Goal: Check status: Check status

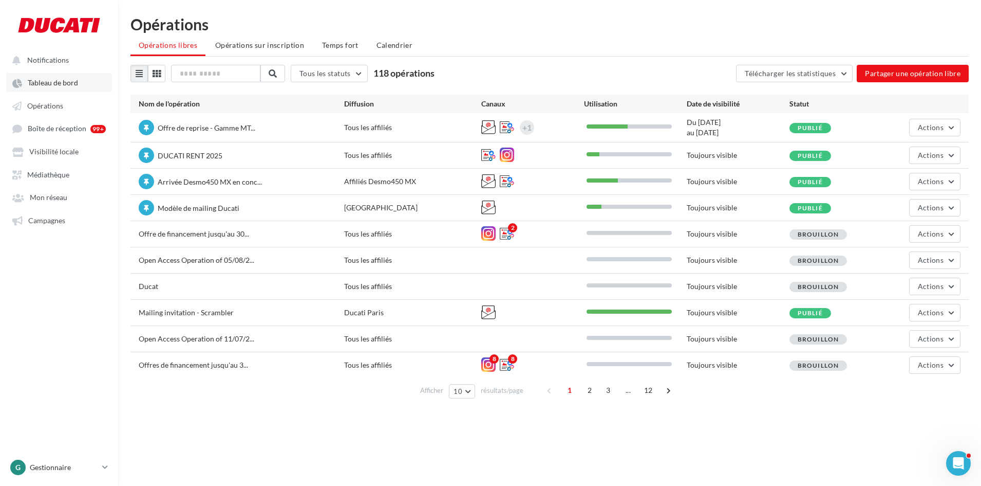
click at [65, 88] on link "Tableau de bord" at bounding box center [59, 82] width 106 height 18
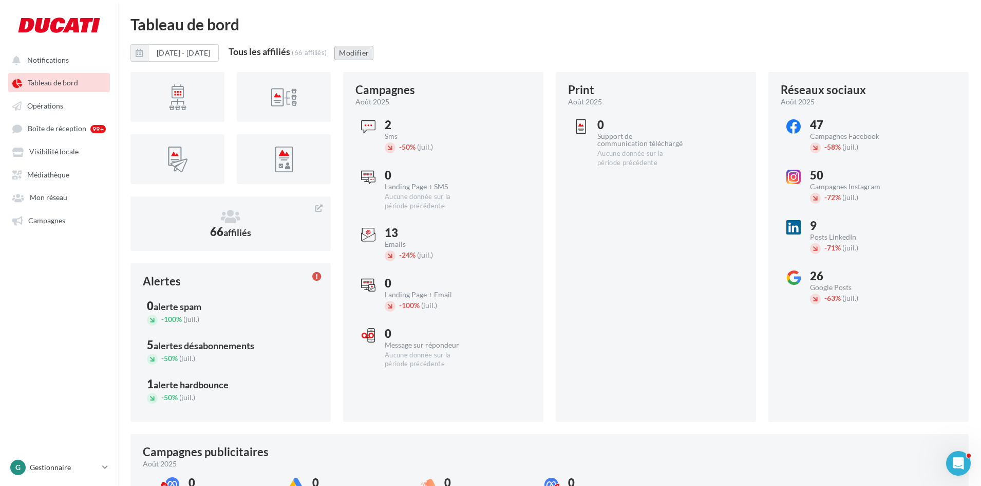
click at [374, 58] on button "Modifier" at bounding box center [354, 53] width 39 height 14
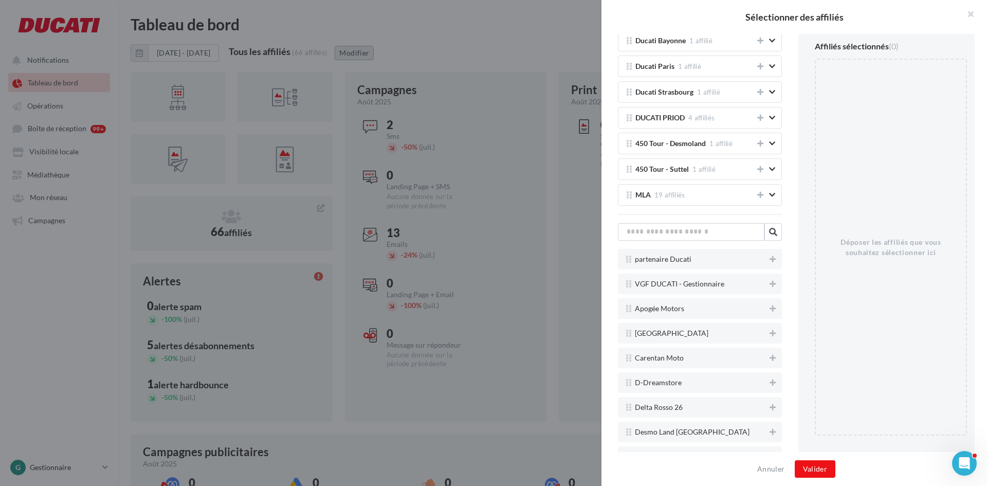
scroll to position [360, 0]
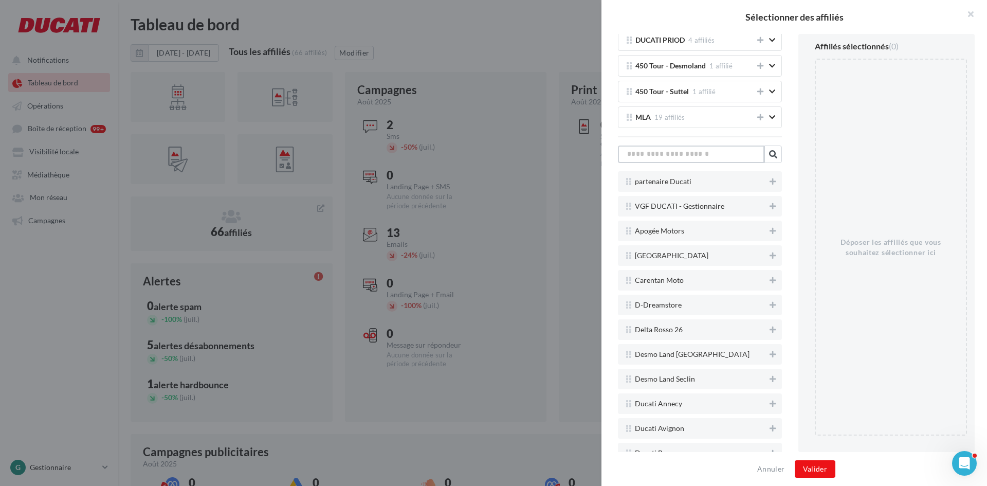
click at [685, 155] on input "text" at bounding box center [691, 153] width 146 height 17
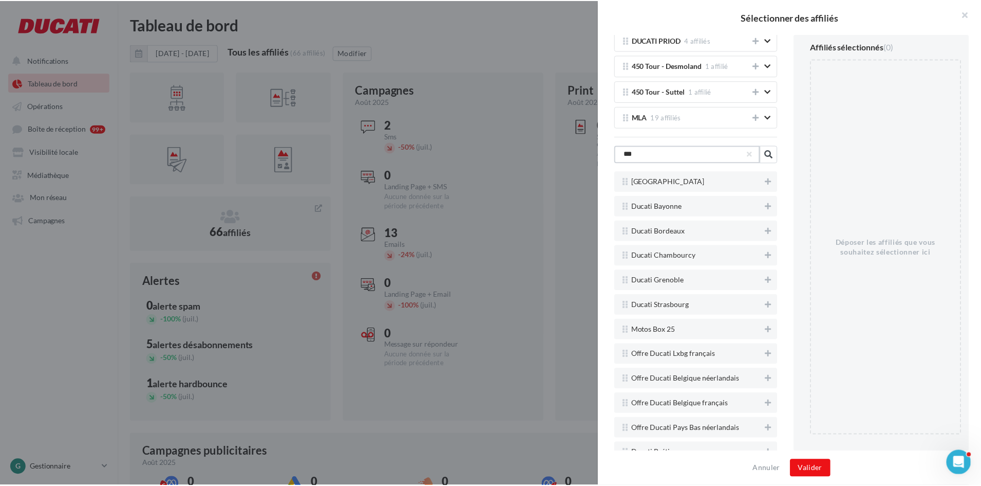
scroll to position [102, 0]
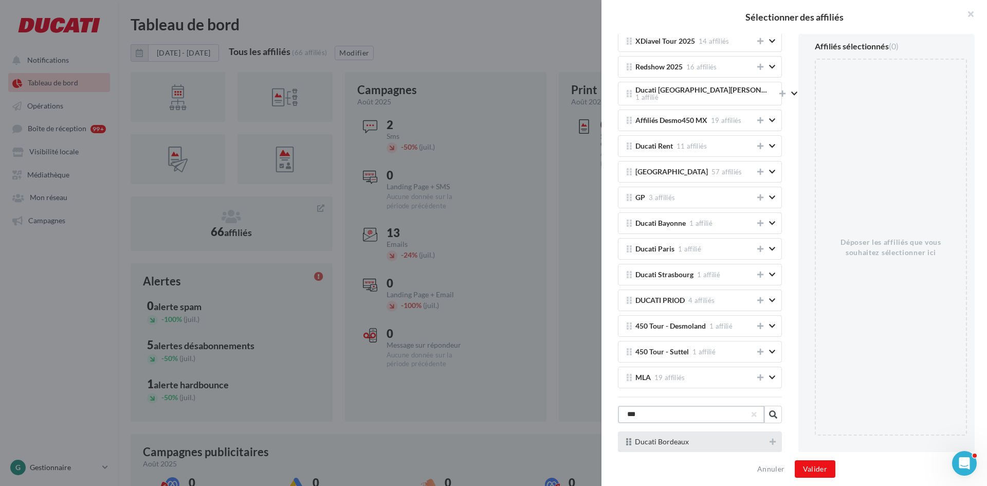
type input "***"
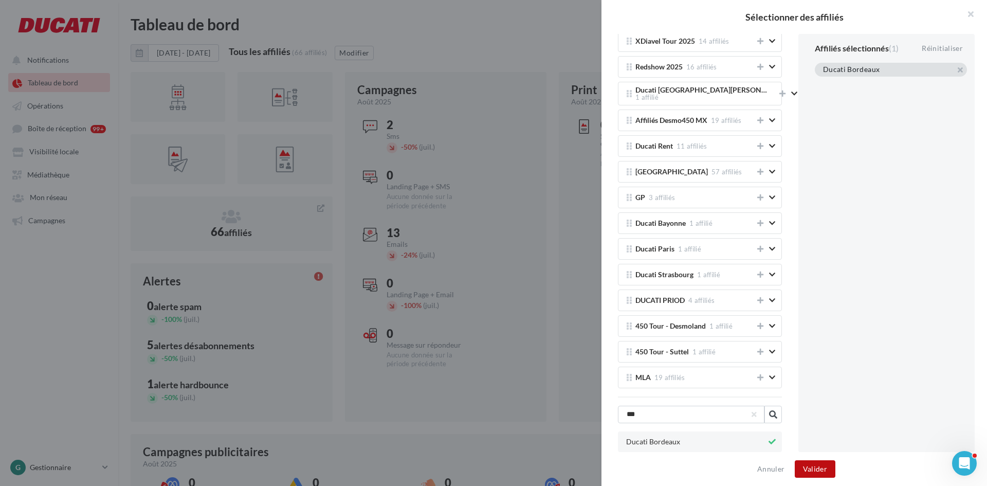
click at [824, 470] on button "Valider" at bounding box center [814, 468] width 41 height 17
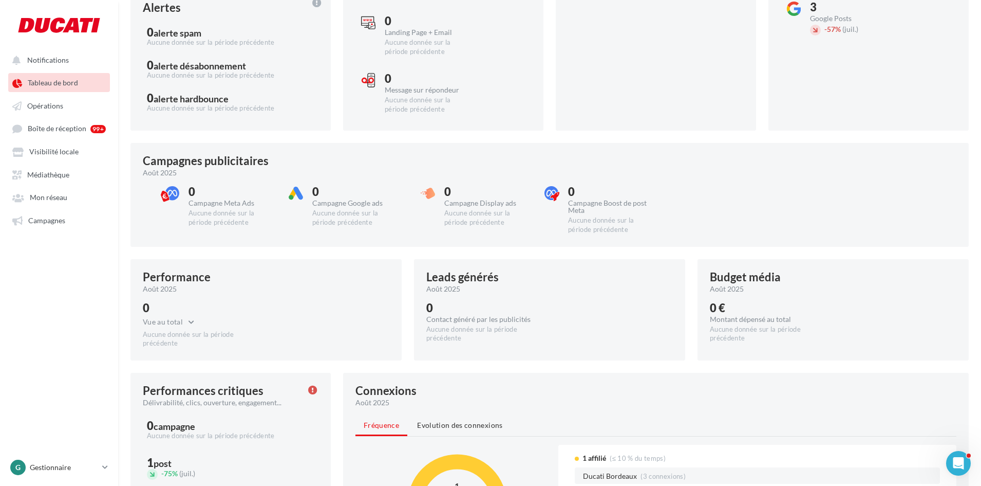
scroll to position [0, 0]
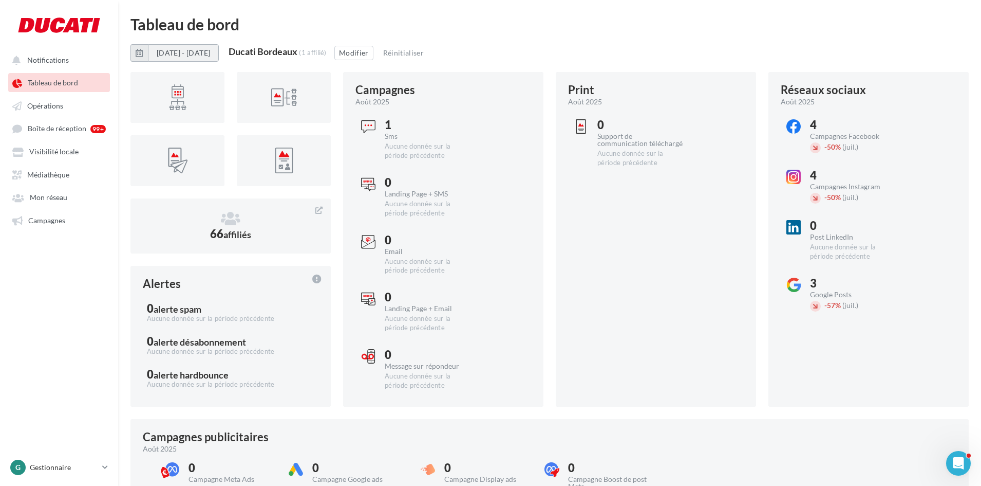
click at [199, 57] on button "[DATE] - [DATE]" at bounding box center [183, 52] width 71 height 17
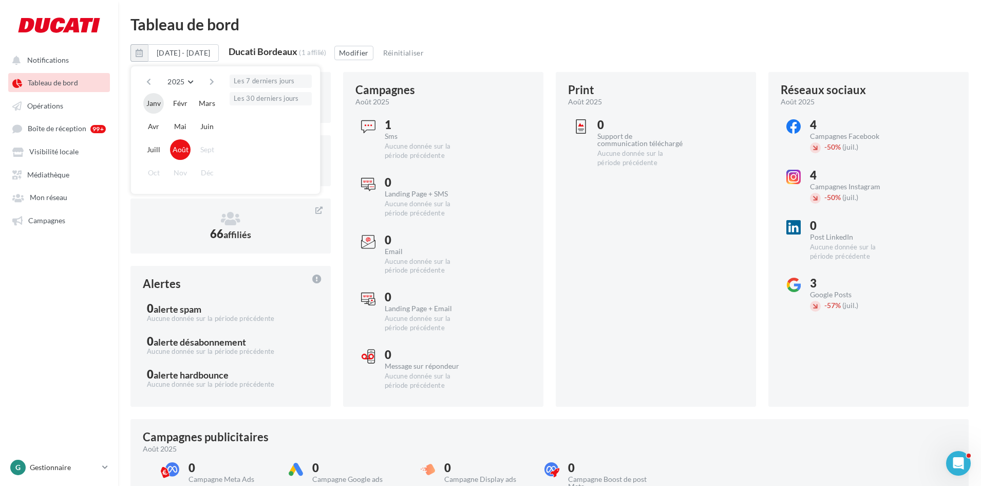
click at [157, 103] on button "Janv" at bounding box center [153, 103] width 21 height 21
click at [182, 148] on button "Août" at bounding box center [180, 149] width 21 height 21
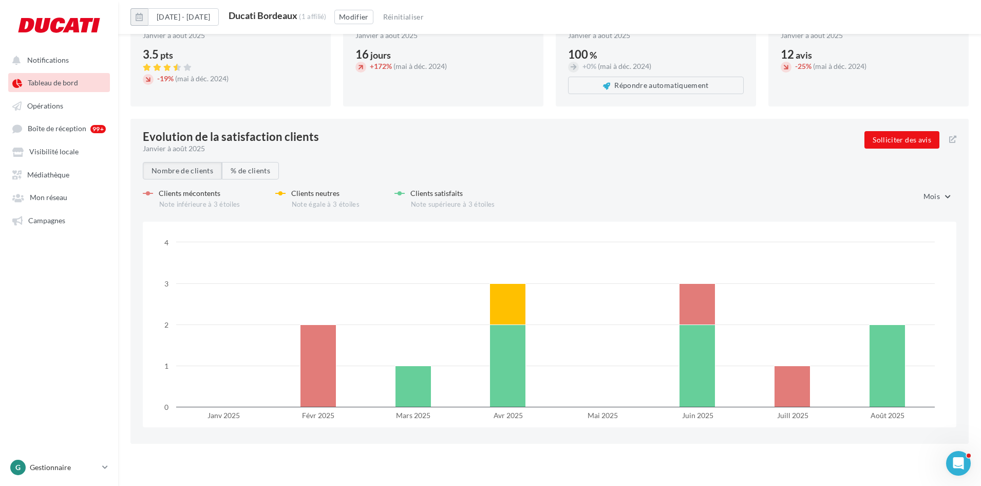
scroll to position [1415, 0]
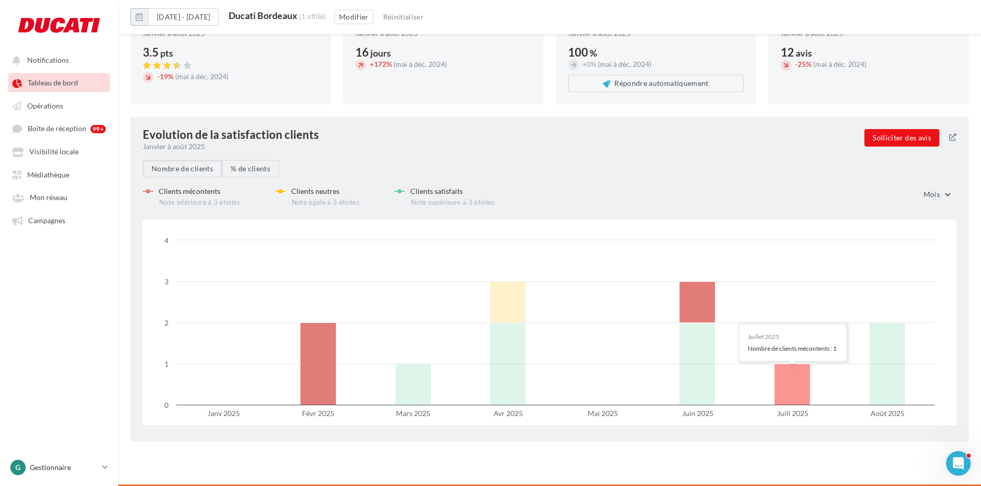
click at [786, 393] on rect at bounding box center [793, 383] width 36 height 41
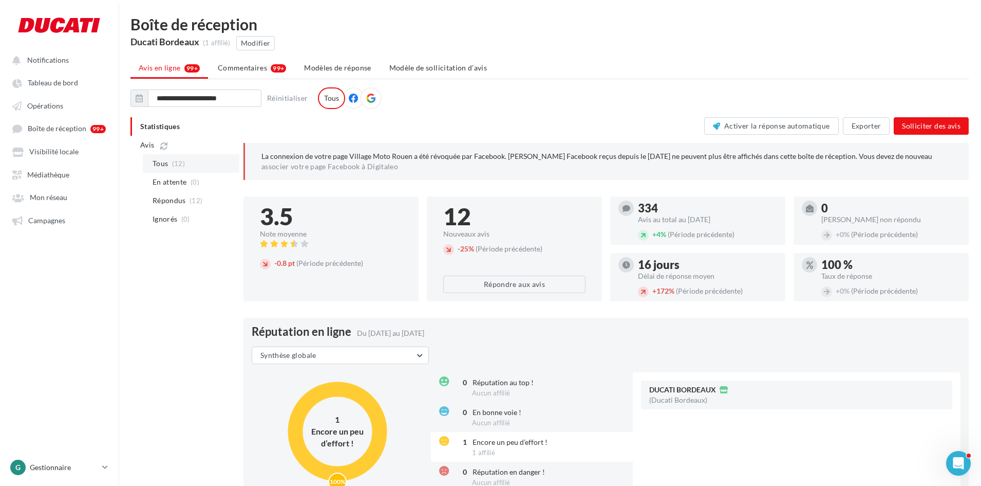
click at [185, 163] on li "Tous (12)" at bounding box center [191, 163] width 97 height 18
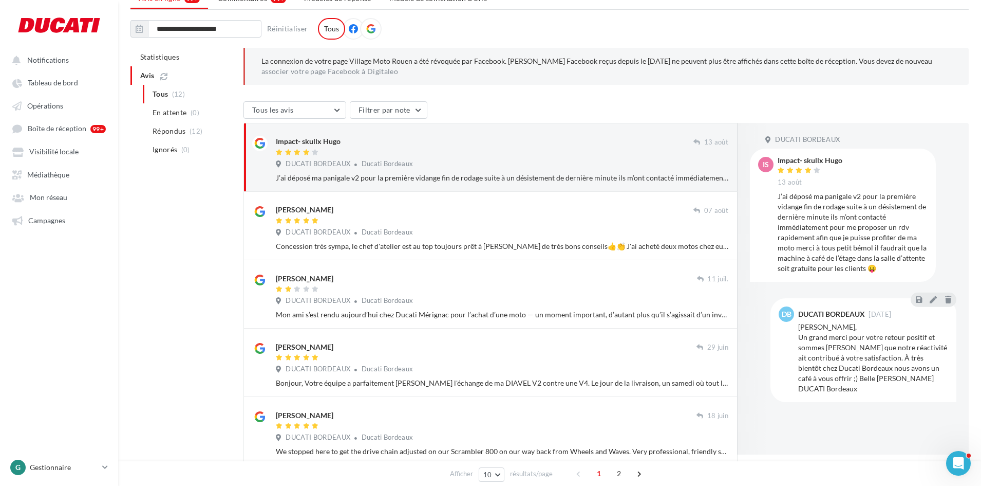
scroll to position [51, 0]
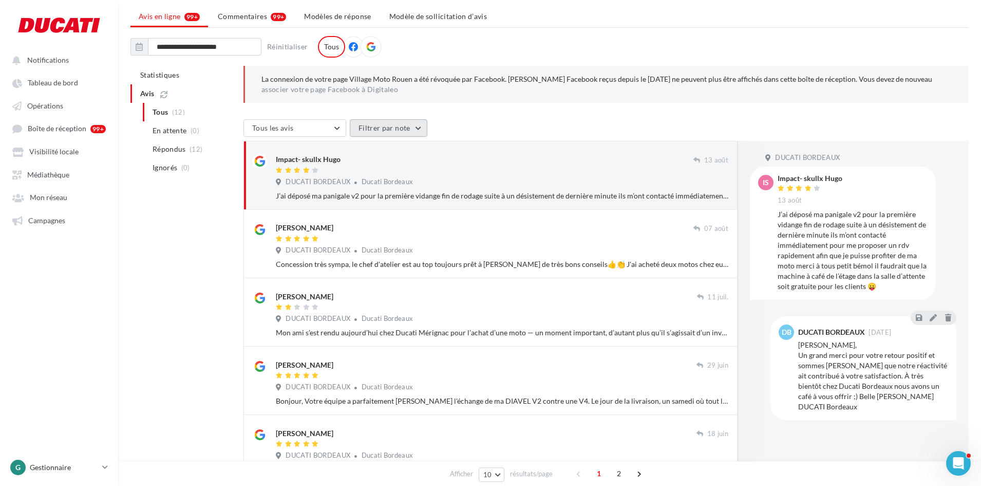
click at [413, 131] on button "Filtrer par note" at bounding box center [389, 127] width 78 height 17
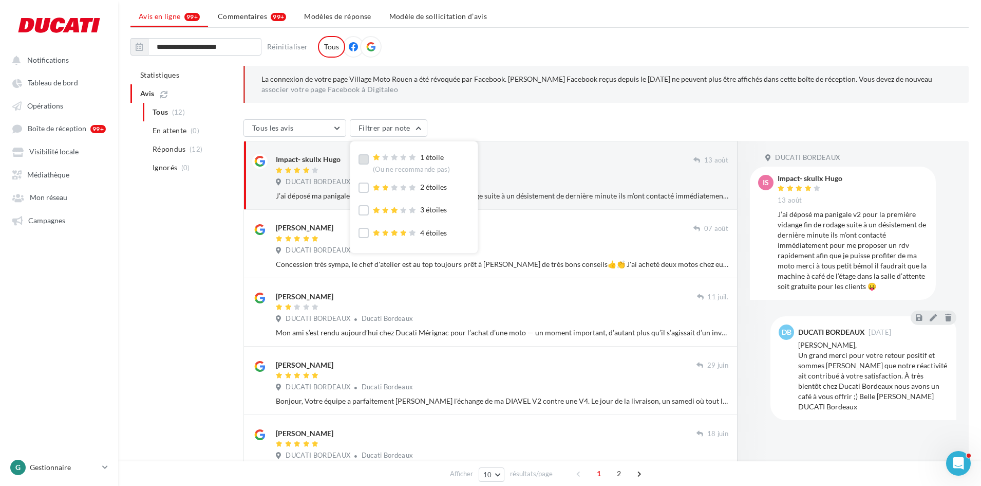
click at [412, 159] on icon at bounding box center [412, 157] width 7 height 6
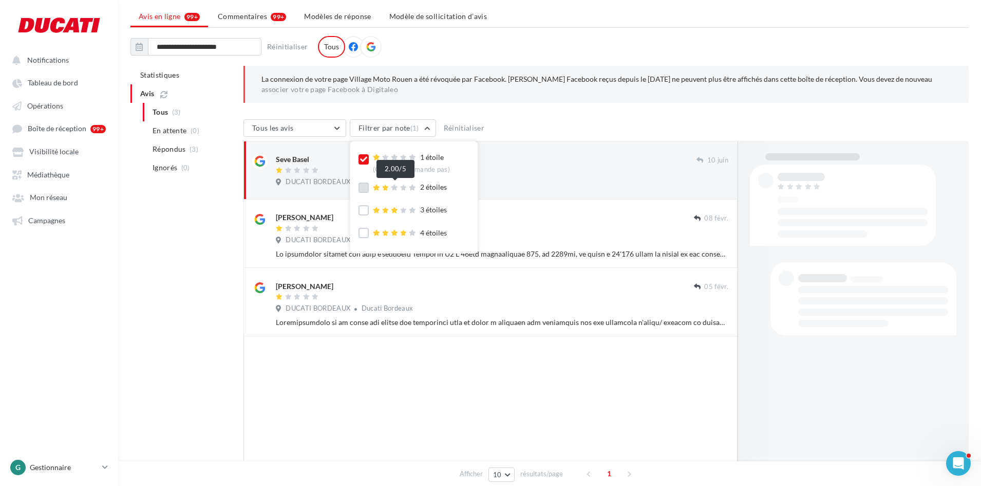
click at [399, 187] on div at bounding box center [395, 187] width 45 height 7
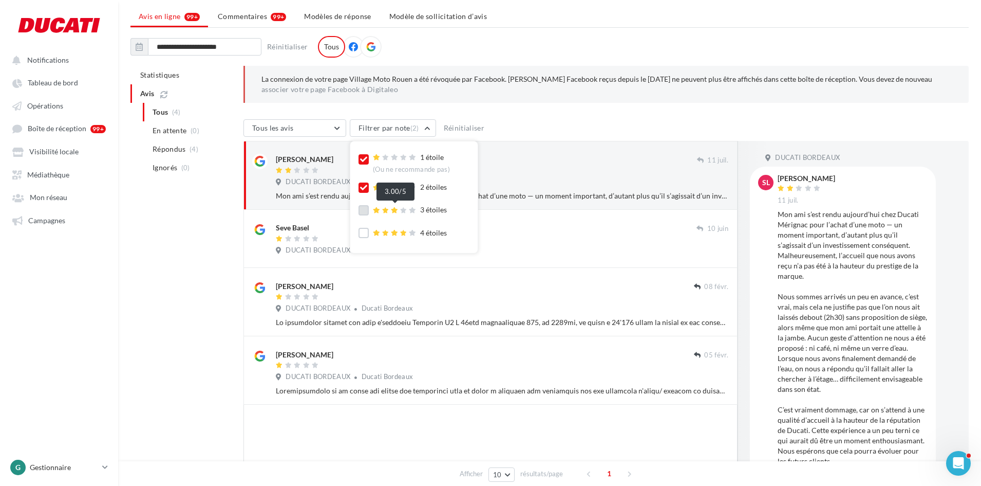
click at [392, 207] on icon at bounding box center [394, 210] width 7 height 6
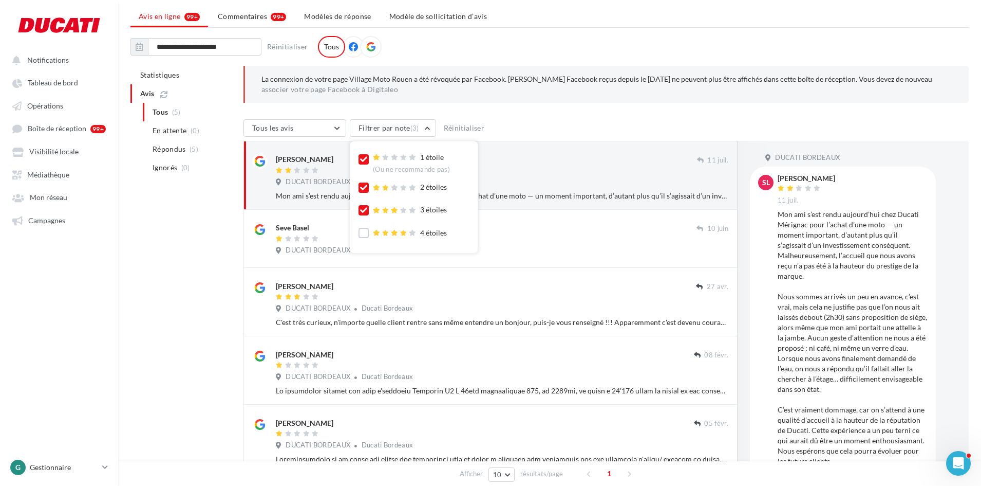
click at [527, 121] on div "Tous [PERSON_NAME] Tous les [PERSON_NAME] avec commentaire Avis sans commentair…" at bounding box center [607, 129] width 726 height 20
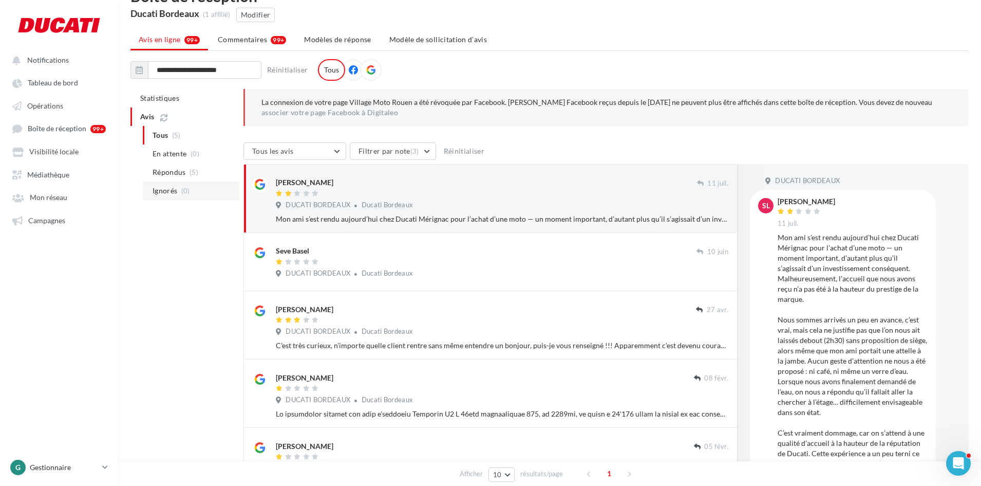
scroll to position [0, 0]
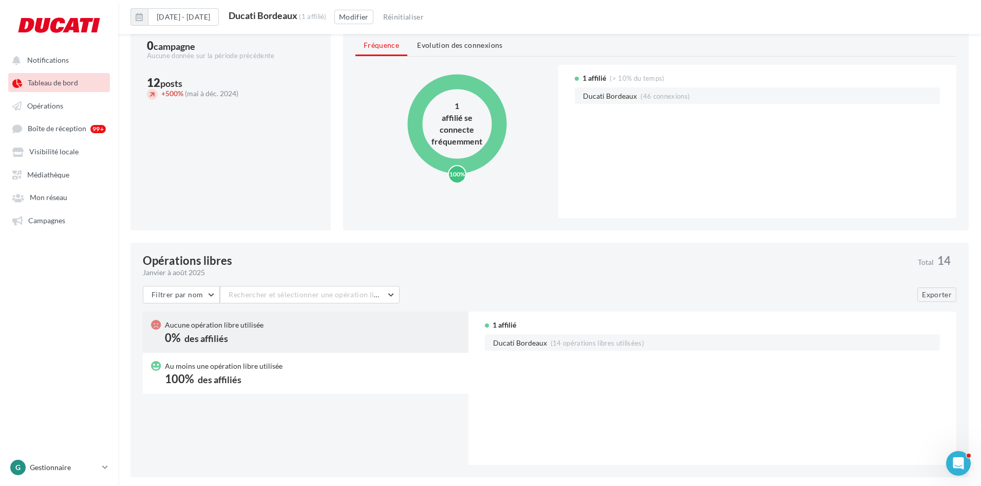
scroll to position [676, 0]
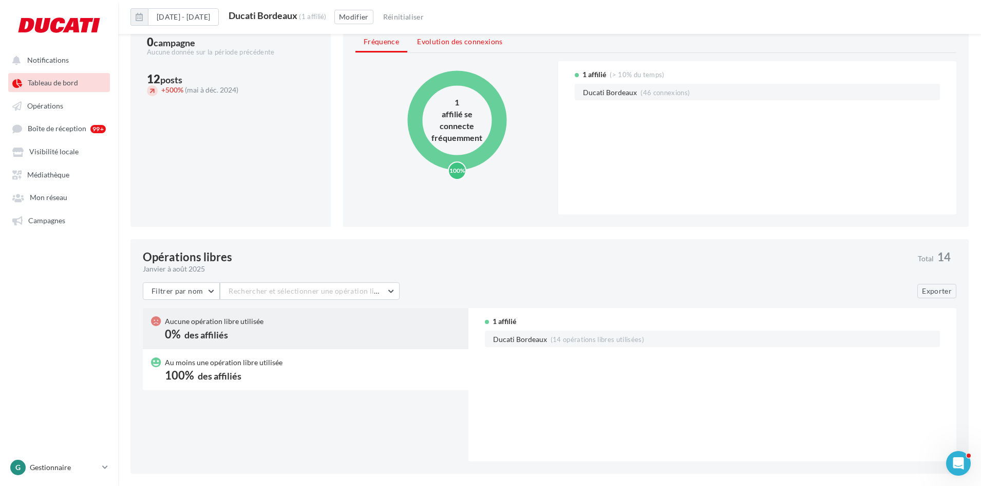
click at [479, 48] on li "Evolution des connexions" at bounding box center [460, 41] width 102 height 18
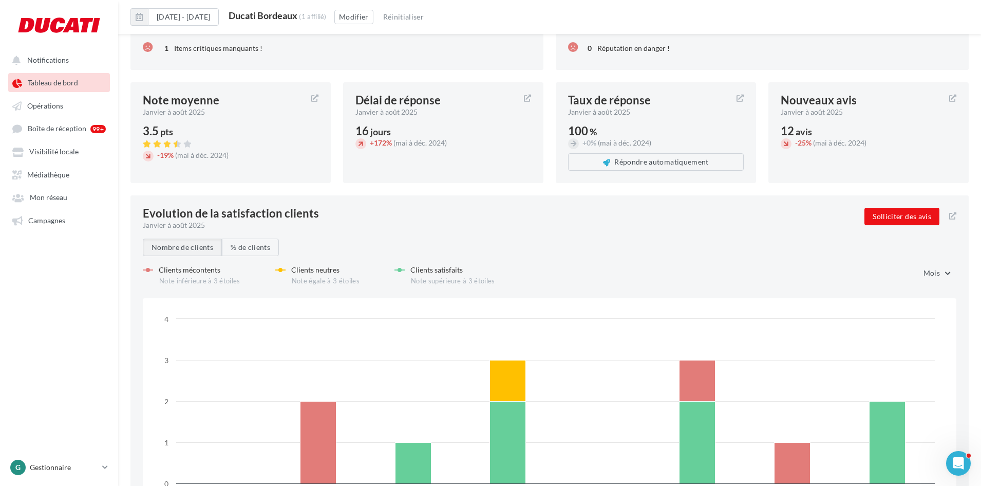
scroll to position [1390, 0]
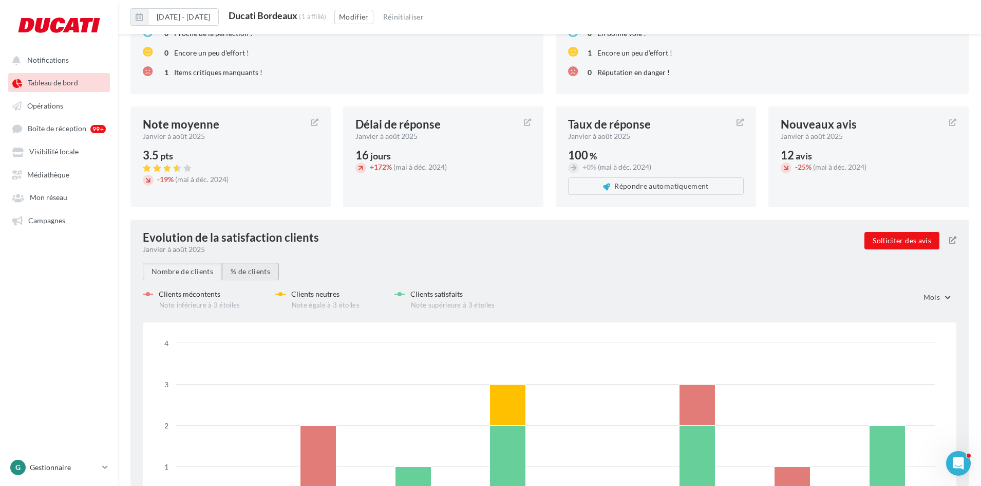
click at [271, 270] on button "% de clients" at bounding box center [250, 271] width 57 height 17
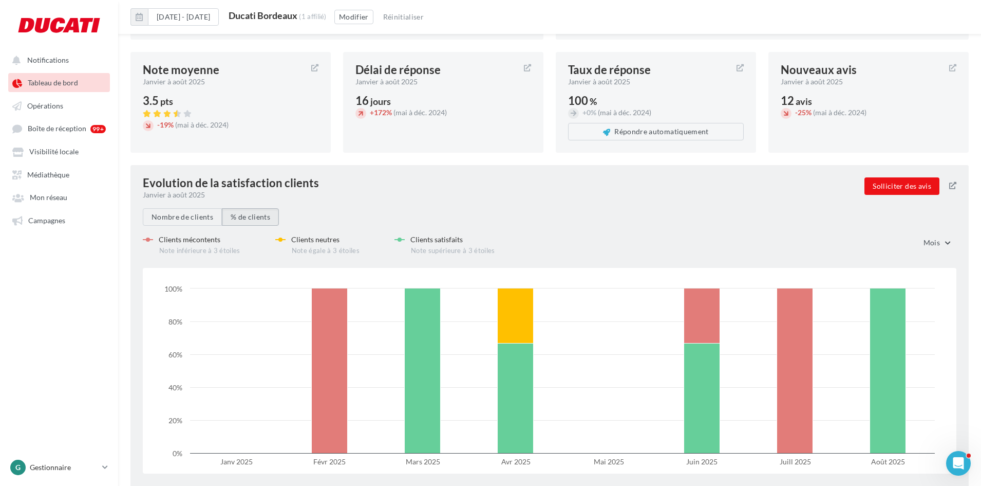
scroll to position [1493, 0]
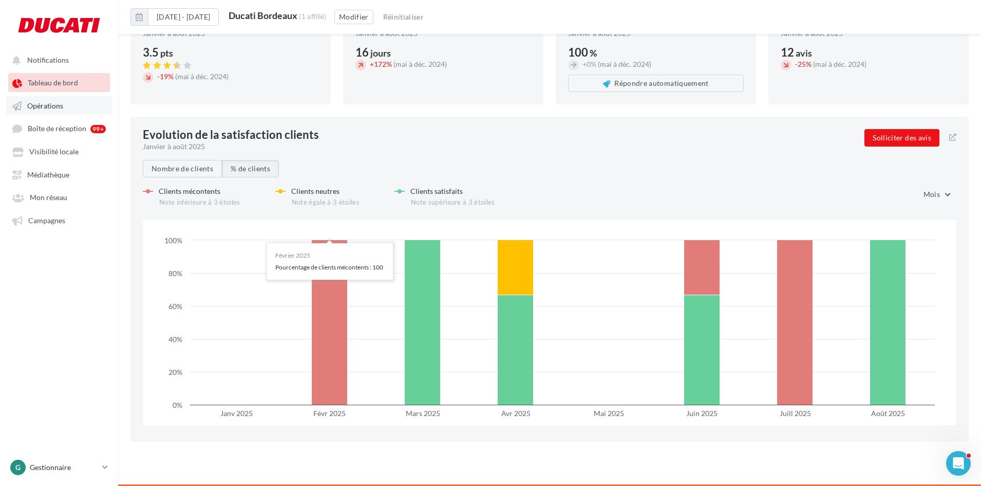
click at [43, 104] on span "Opérations" at bounding box center [45, 105] width 36 height 9
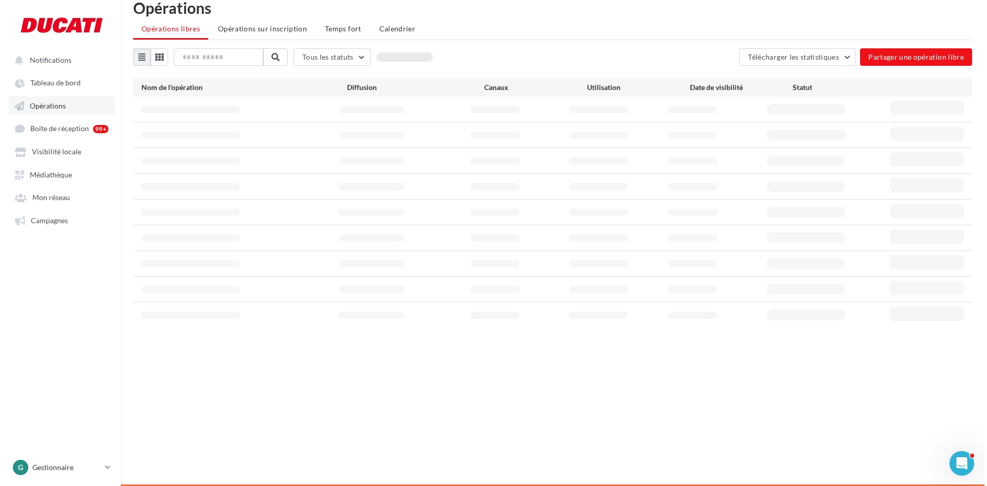
scroll to position [16, 0]
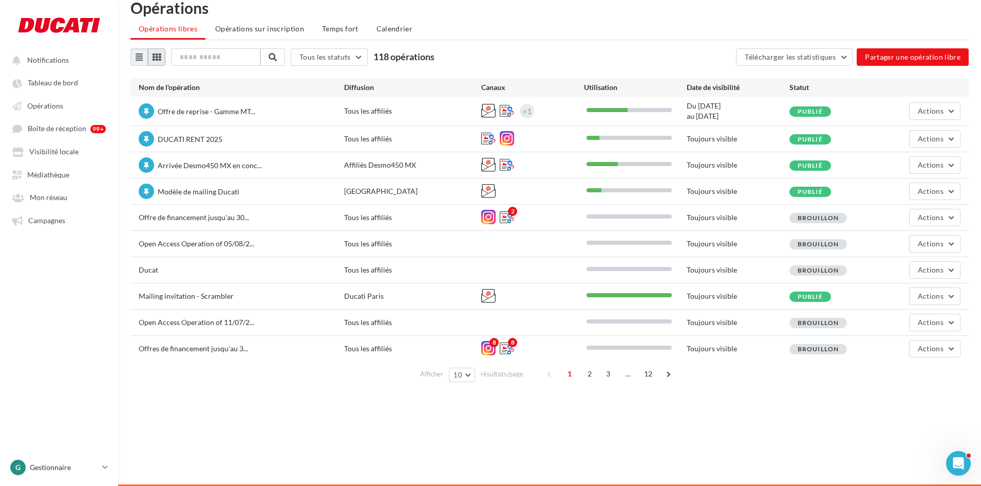
click at [158, 63] on button at bounding box center [156, 56] width 17 height 17
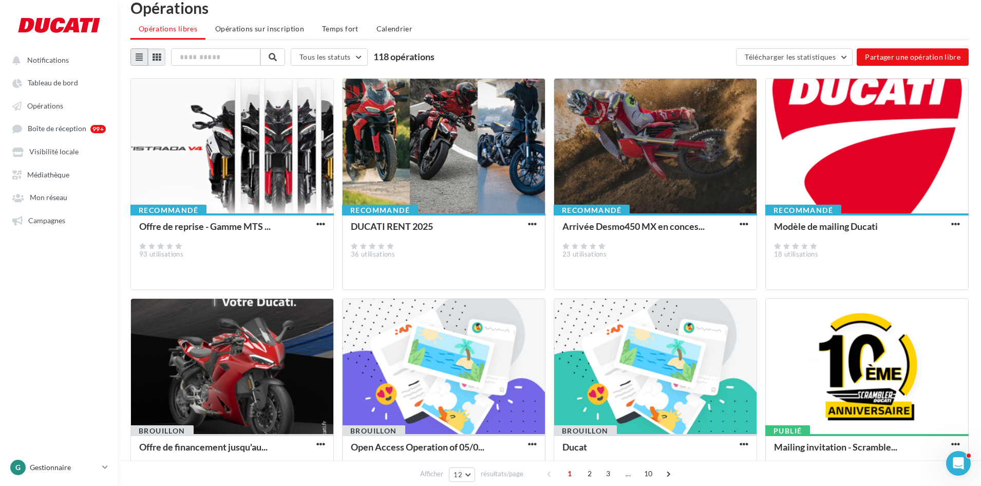
click at [138, 53] on icon at bounding box center [139, 57] width 7 height 8
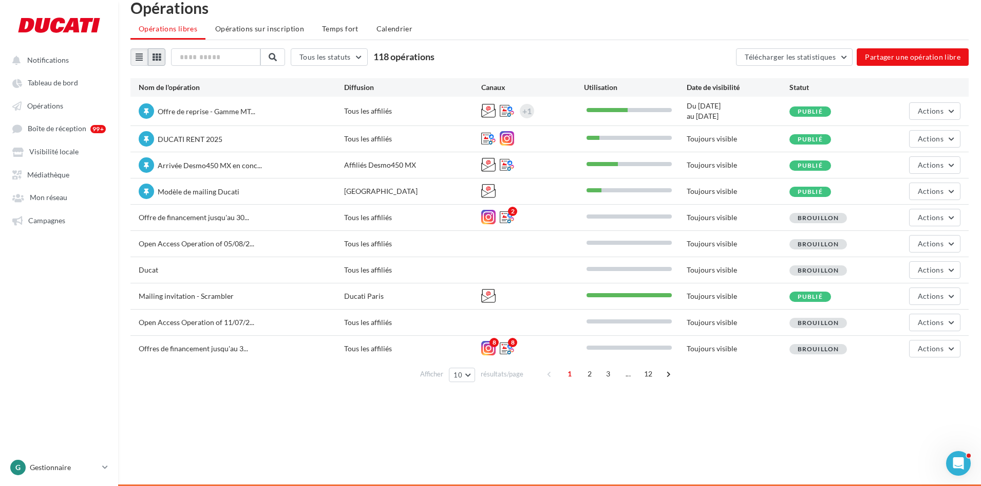
click at [154, 55] on icon at bounding box center [157, 57] width 8 height 8
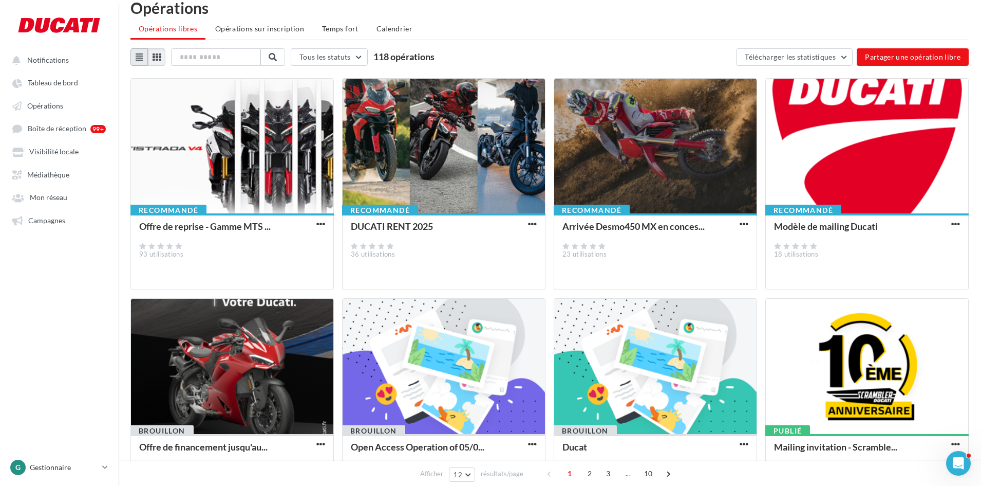
click at [142, 55] on icon at bounding box center [139, 57] width 7 height 8
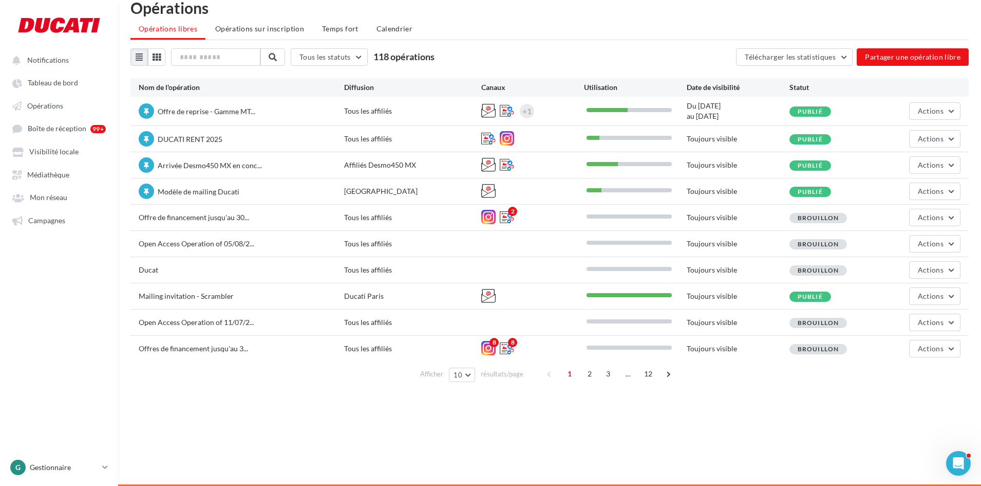
drag, startPoint x: 237, startPoint y: 176, endPoint x: 220, endPoint y: 192, distance: 23.6
drag, startPoint x: 220, startPoint y: 192, endPoint x: 54, endPoint y: 230, distance: 169.7
click at [54, 230] on ul "Notifications Tableau de bord Opérations Boîte de réception 99+ Médiathèque" at bounding box center [59, 139] width 117 height 187
click at [57, 225] on span "Campagnes" at bounding box center [46, 220] width 37 height 9
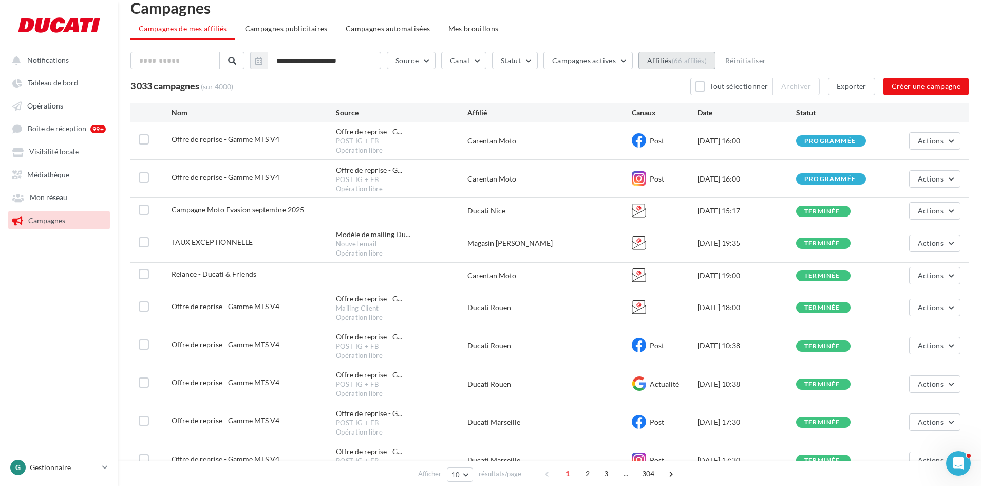
click at [672, 60] on button "Affiliés (66 affiliés)" at bounding box center [677, 60] width 77 height 17
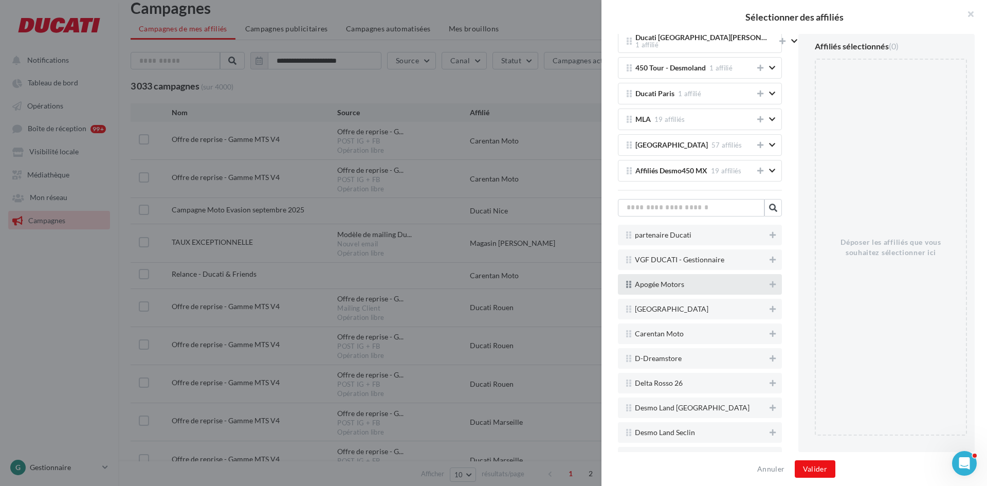
scroll to position [360, 0]
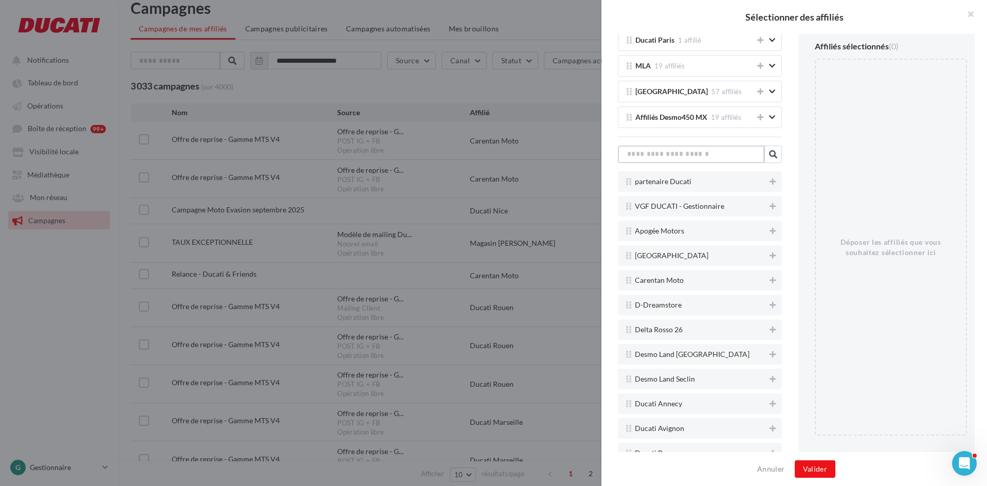
click at [694, 160] on input "text" at bounding box center [691, 153] width 146 height 17
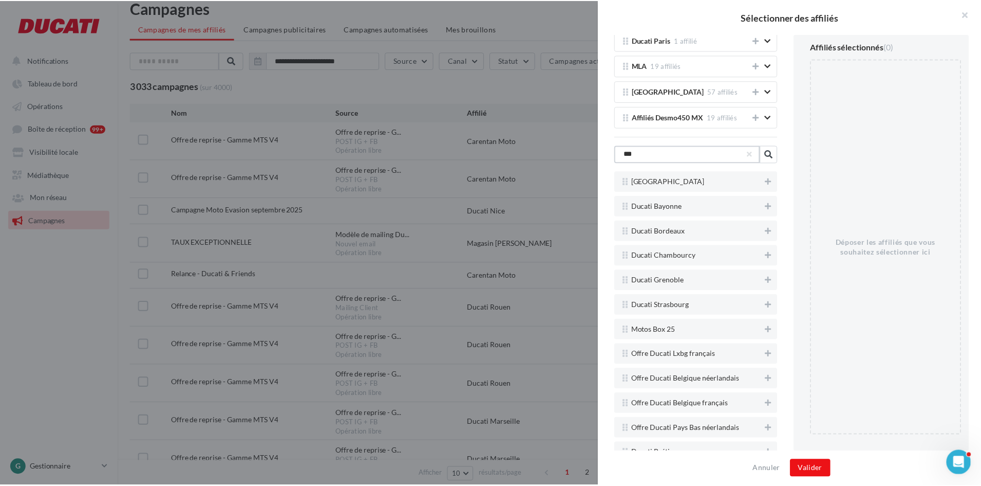
scroll to position [102, 0]
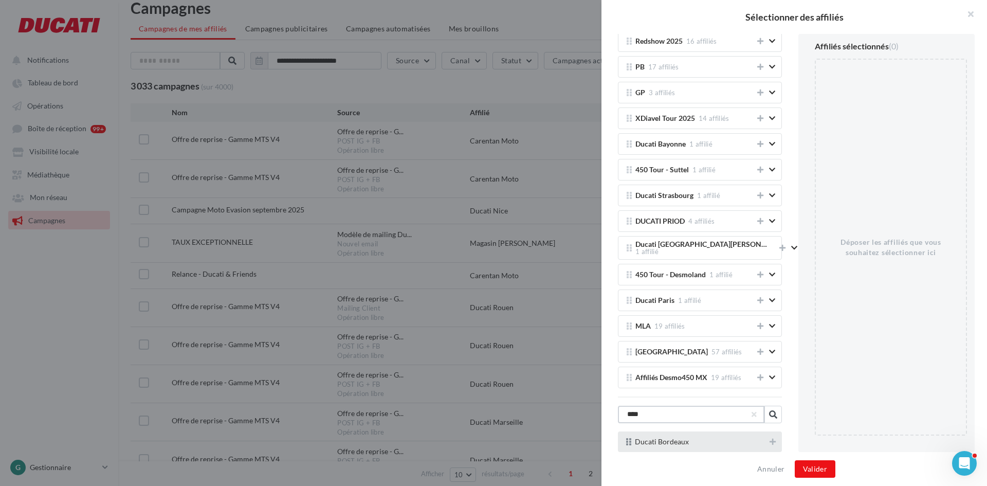
type input "****"
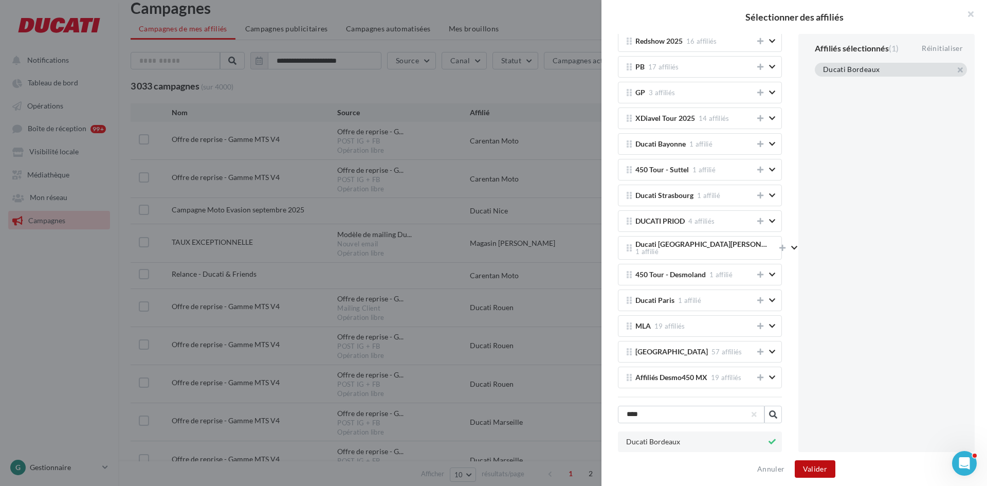
click at [813, 465] on button "Valider" at bounding box center [814, 468] width 41 height 17
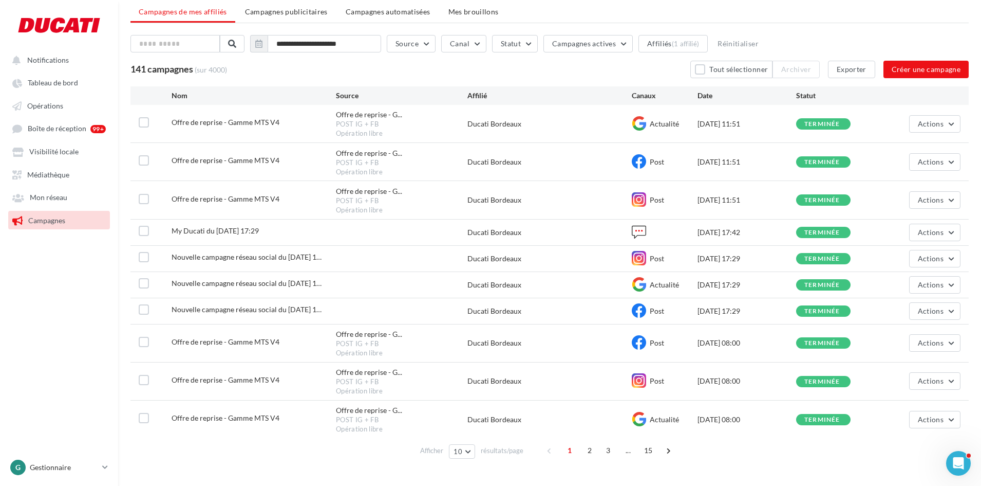
scroll to position [51, 0]
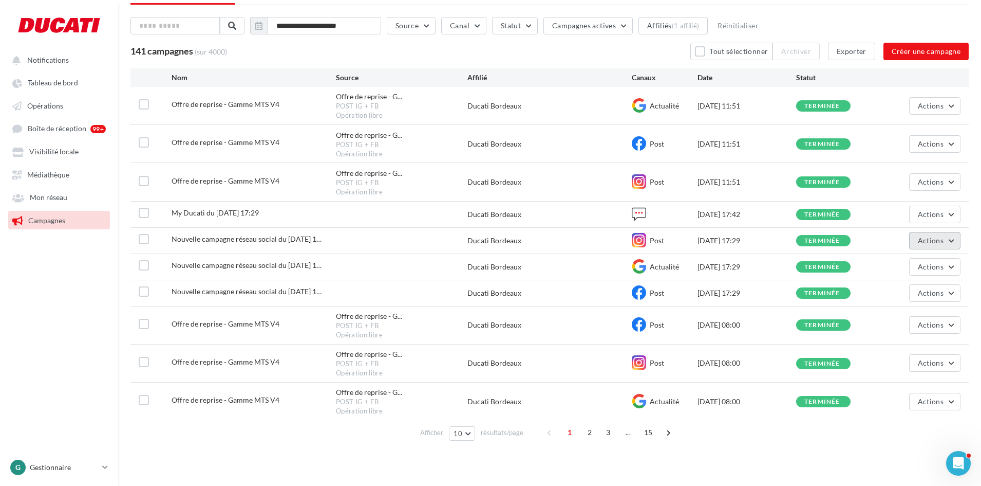
click at [940, 240] on span "Actions" at bounding box center [931, 240] width 26 height 9
click at [936, 256] on button "Voir les résultats" at bounding box center [909, 264] width 103 height 27
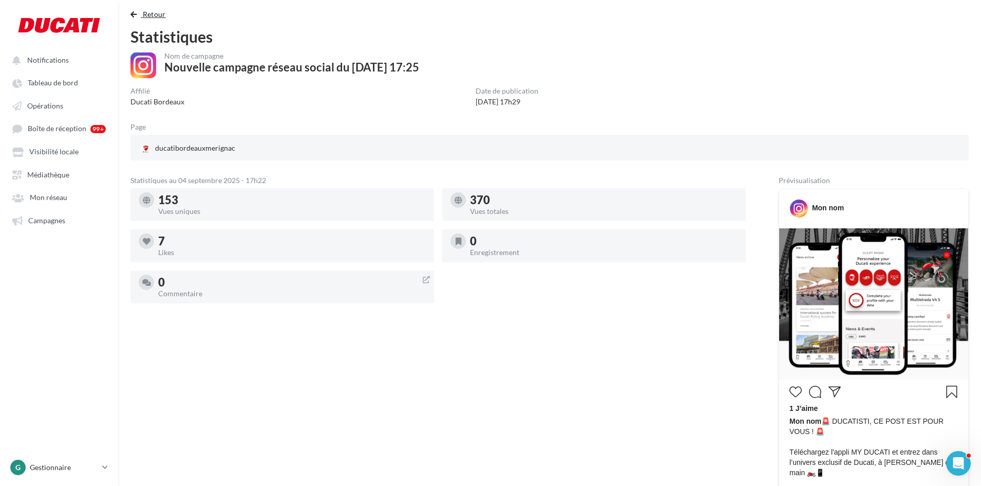
click at [161, 17] on span "Retour" at bounding box center [154, 14] width 23 height 9
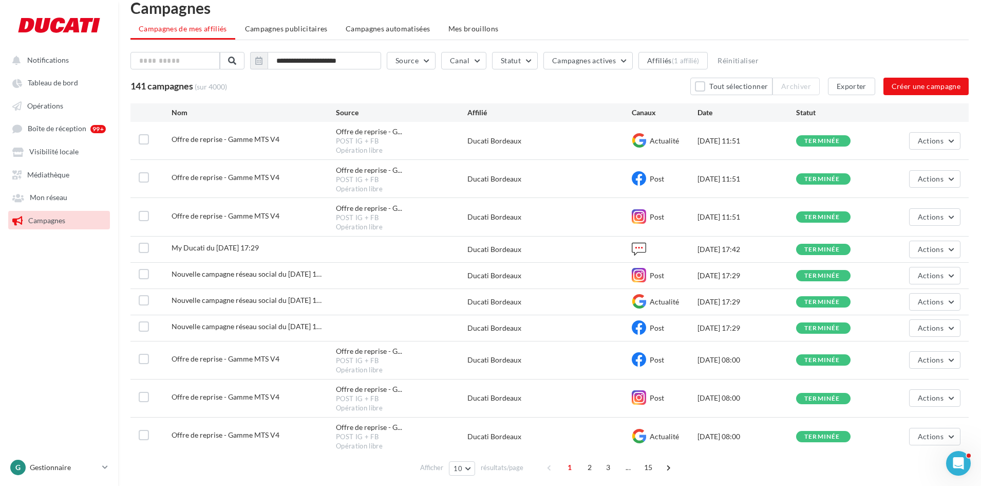
scroll to position [62, 0]
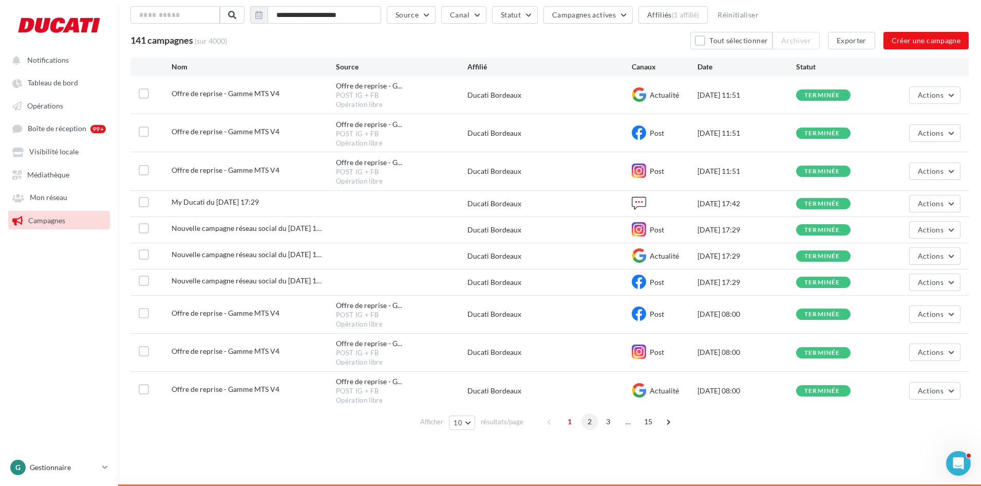
click at [592, 424] on span "2" at bounding box center [590, 421] width 16 height 16
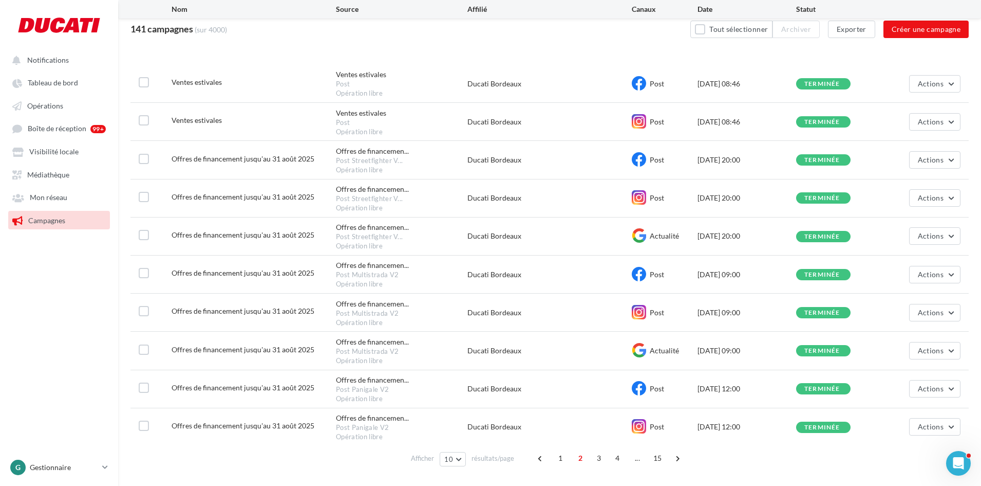
scroll to position [110, 0]
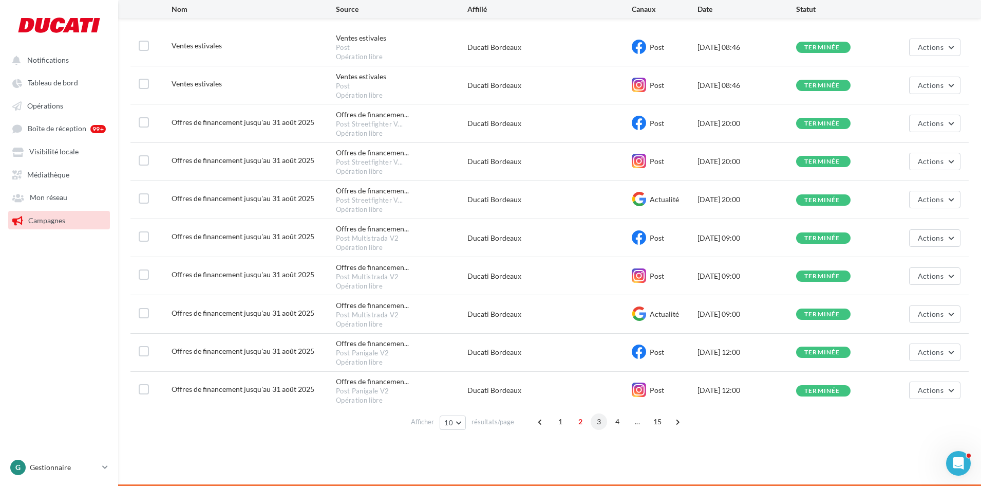
click at [595, 426] on span "3" at bounding box center [599, 421] width 16 height 16
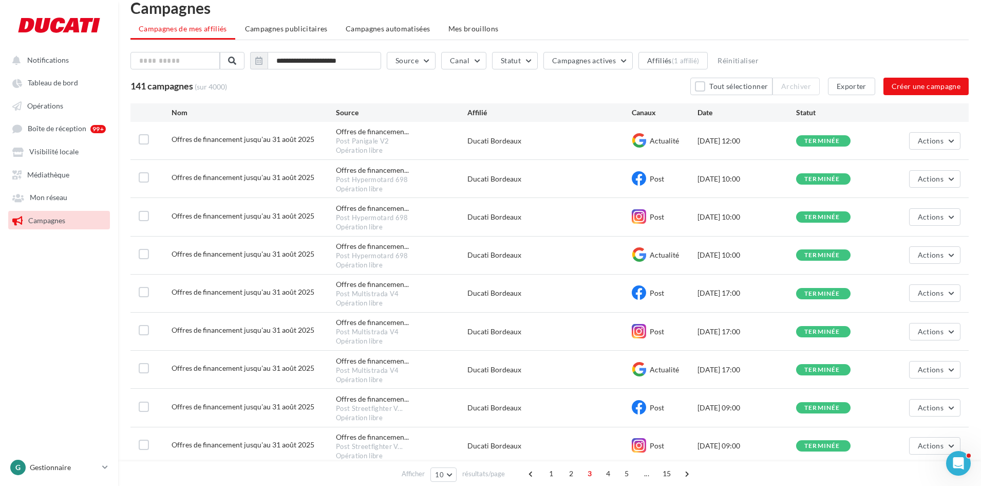
scroll to position [20, 0]
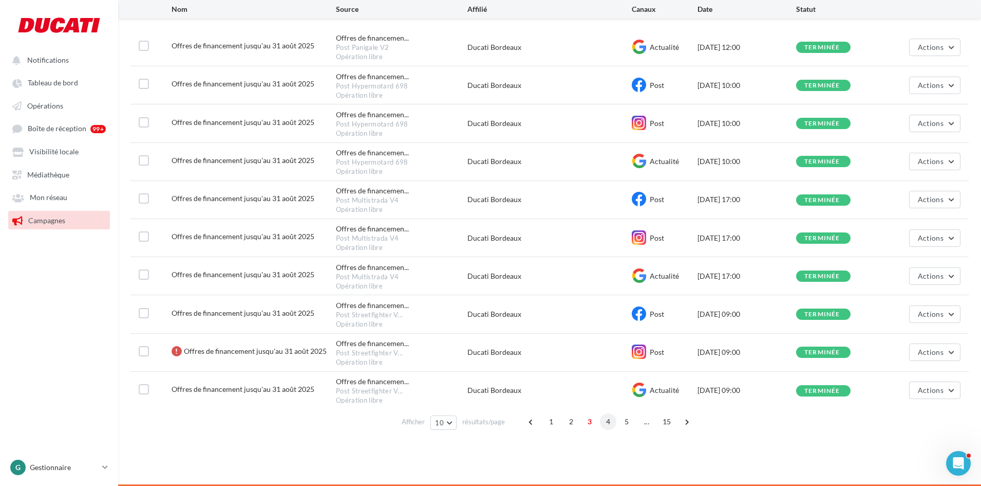
click at [615, 421] on span "4" at bounding box center [608, 421] width 16 height 16
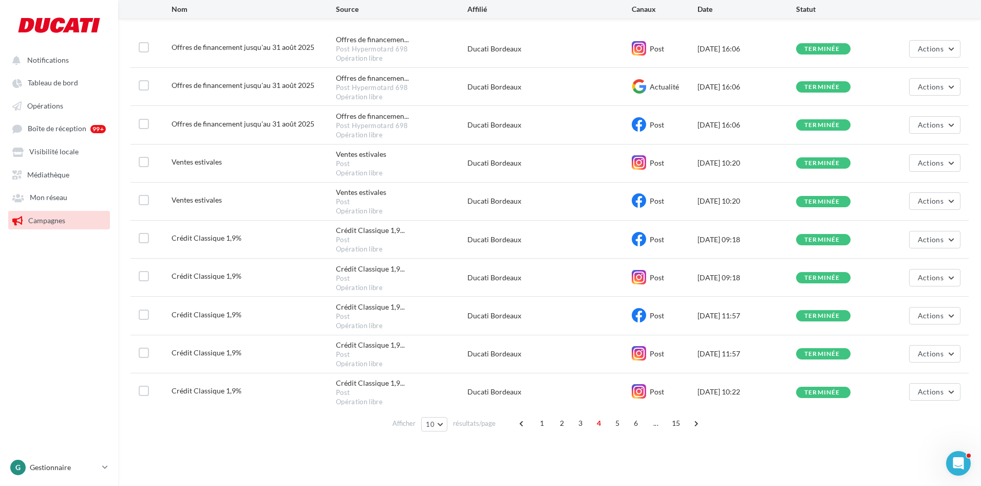
scroll to position [110, 0]
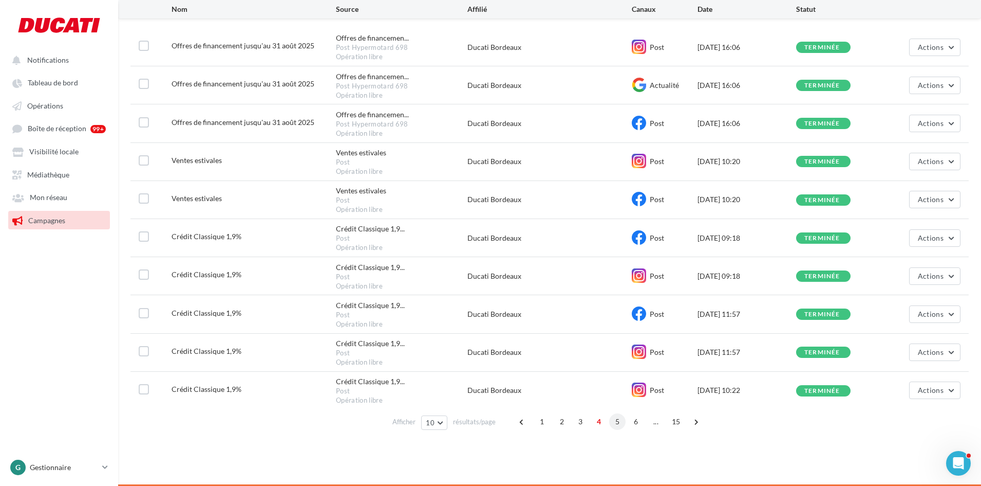
click at [615, 424] on span "5" at bounding box center [617, 421] width 16 height 16
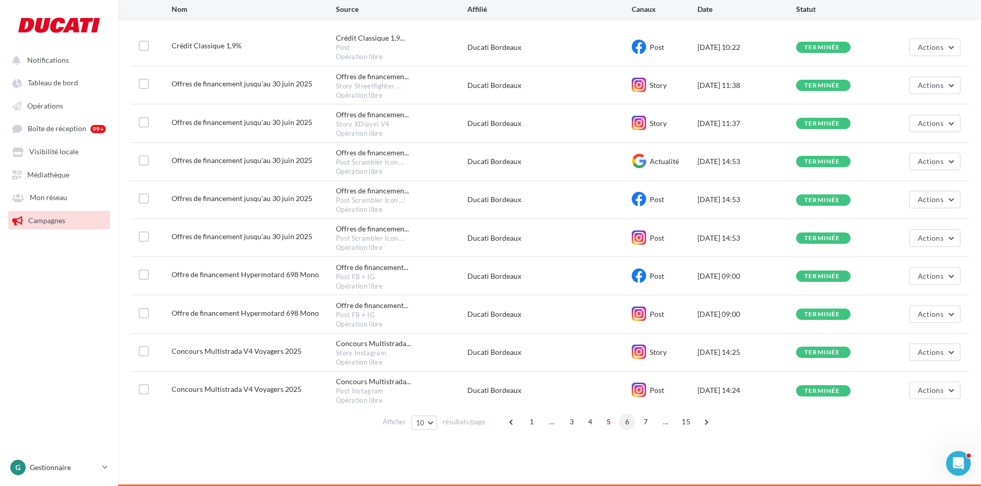
click at [627, 423] on span "6" at bounding box center [627, 421] width 16 height 16
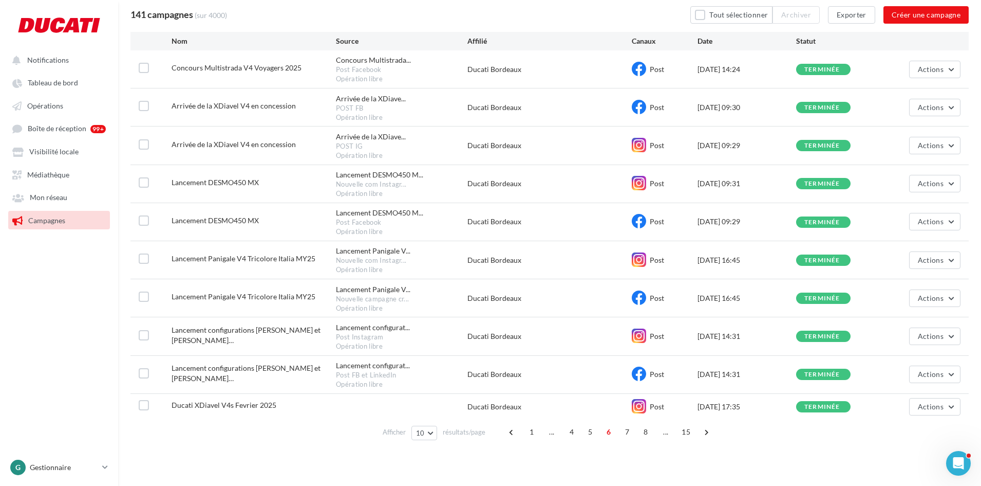
scroll to position [98, 0]
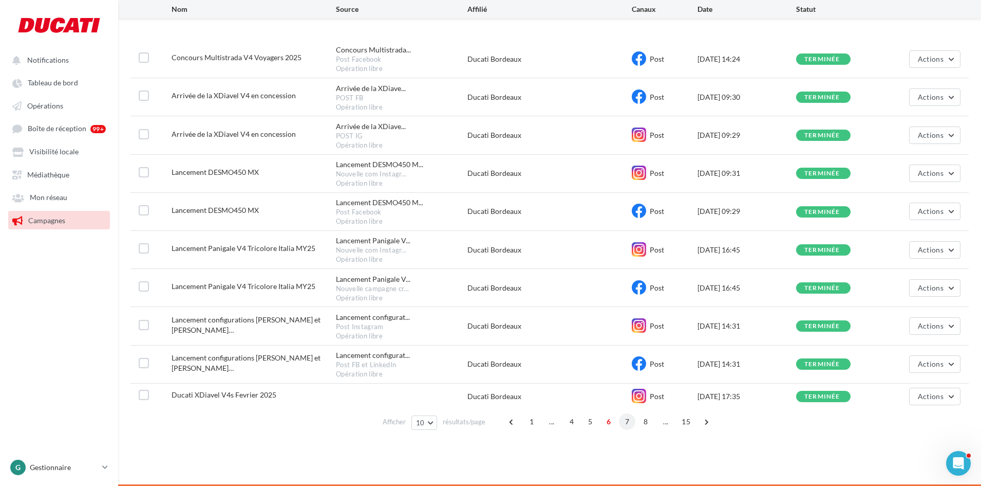
click at [629, 424] on span "7" at bounding box center [627, 421] width 16 height 16
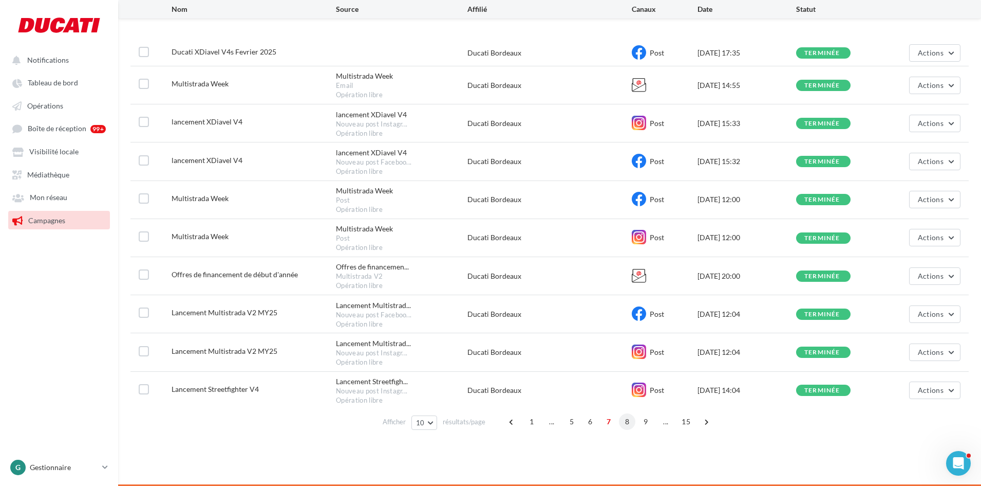
click at [629, 425] on span "8" at bounding box center [627, 421] width 16 height 16
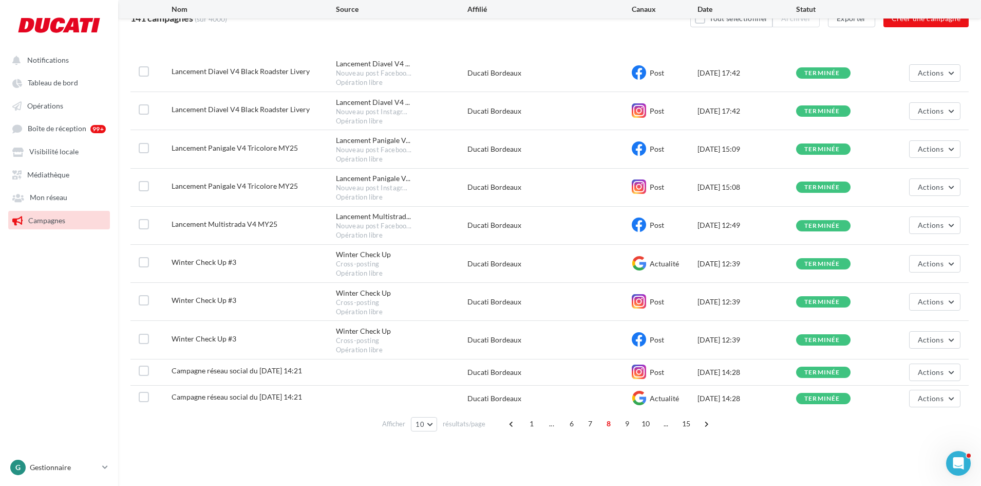
scroll to position [86, 0]
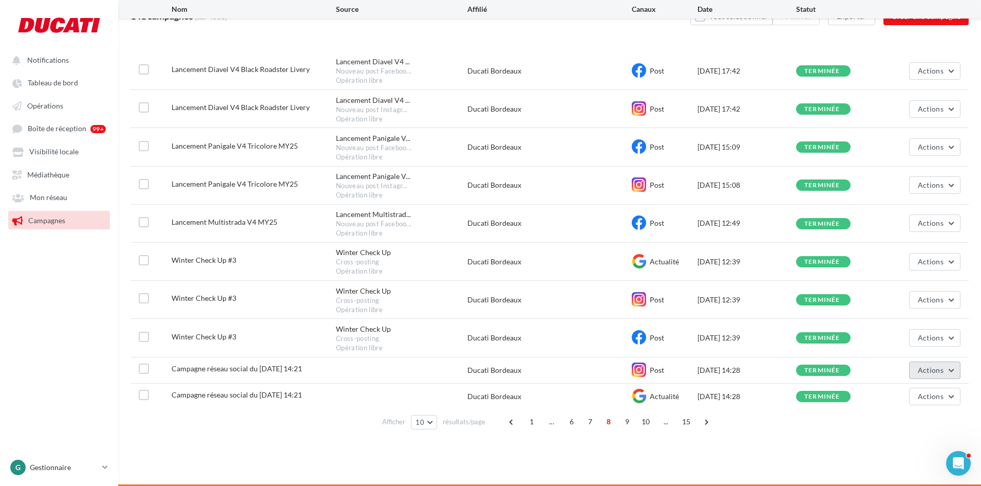
click at [922, 375] on button "Actions" at bounding box center [934, 369] width 51 height 17
click at [920, 398] on button "Voir les résultats" at bounding box center [909, 394] width 103 height 27
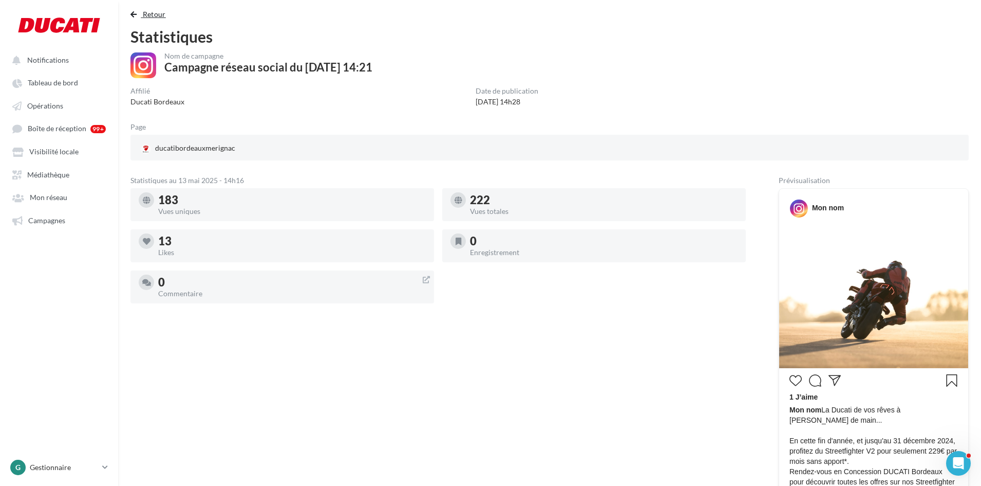
click at [155, 16] on span "Retour" at bounding box center [154, 14] width 23 height 9
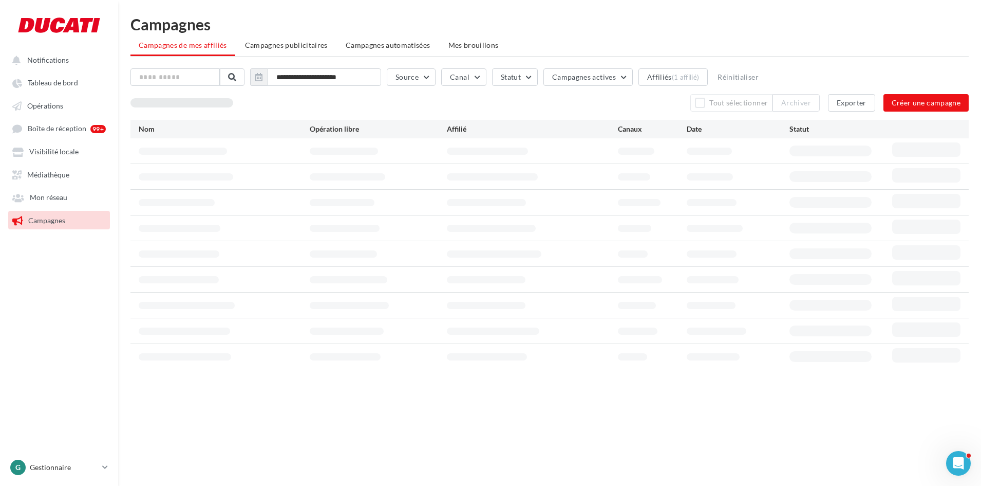
scroll to position [16, 0]
